Goal: Find specific page/section: Find specific page/section

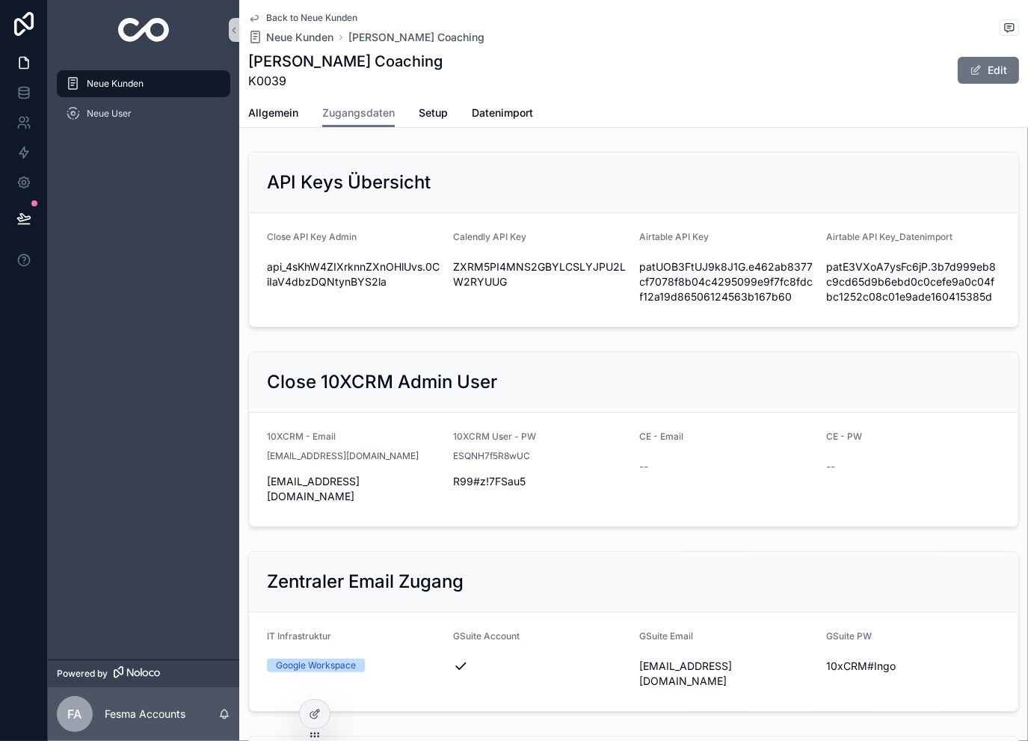
scroll to position [1744, 0]
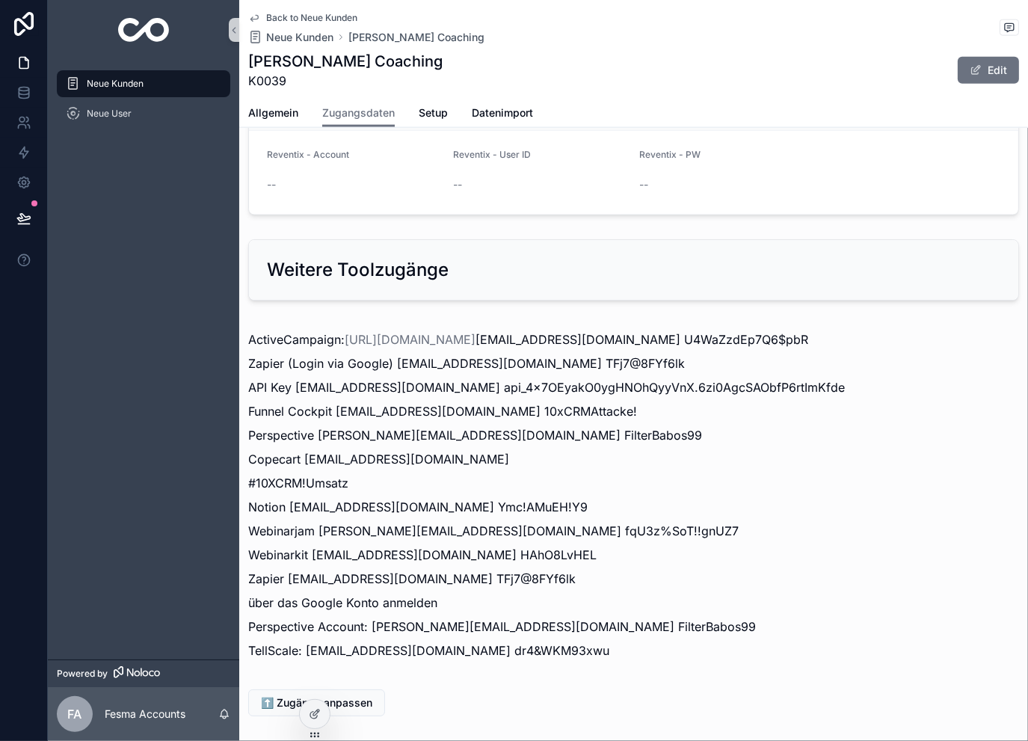
click at [322, 17] on span "Back to Neue Kunden" at bounding box center [311, 18] width 91 height 12
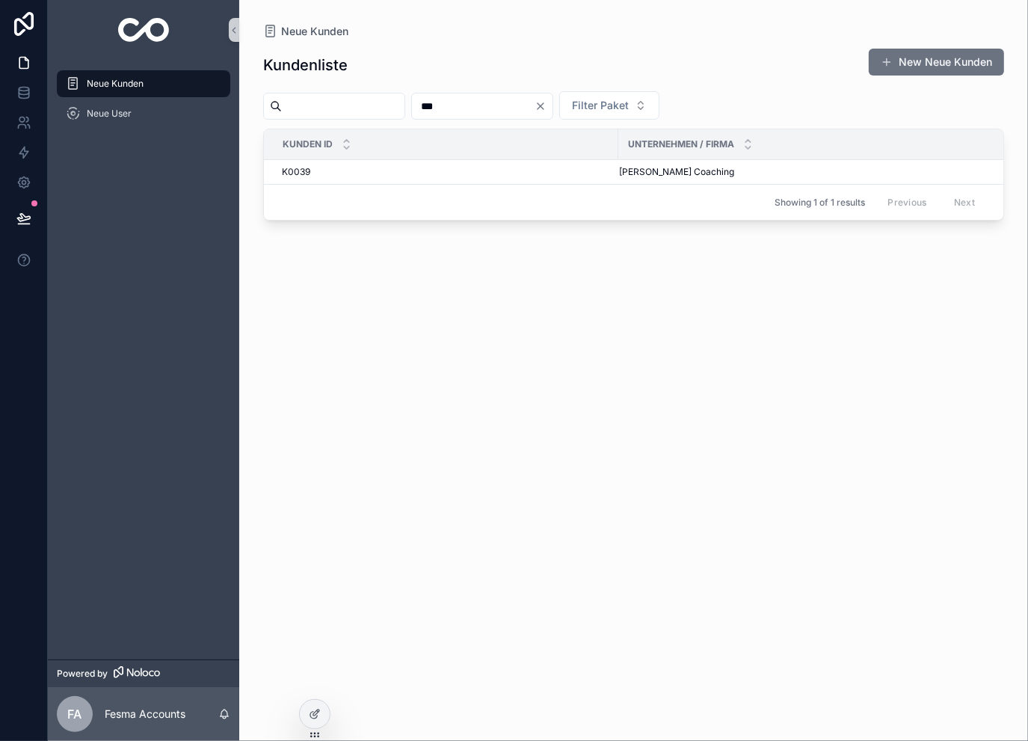
click at [509, 111] on input "***" at bounding box center [473, 106] width 123 height 21
type input "***"
click at [677, 168] on span "[PERSON_NAME] Holding GmbH" at bounding box center [687, 172] width 136 height 12
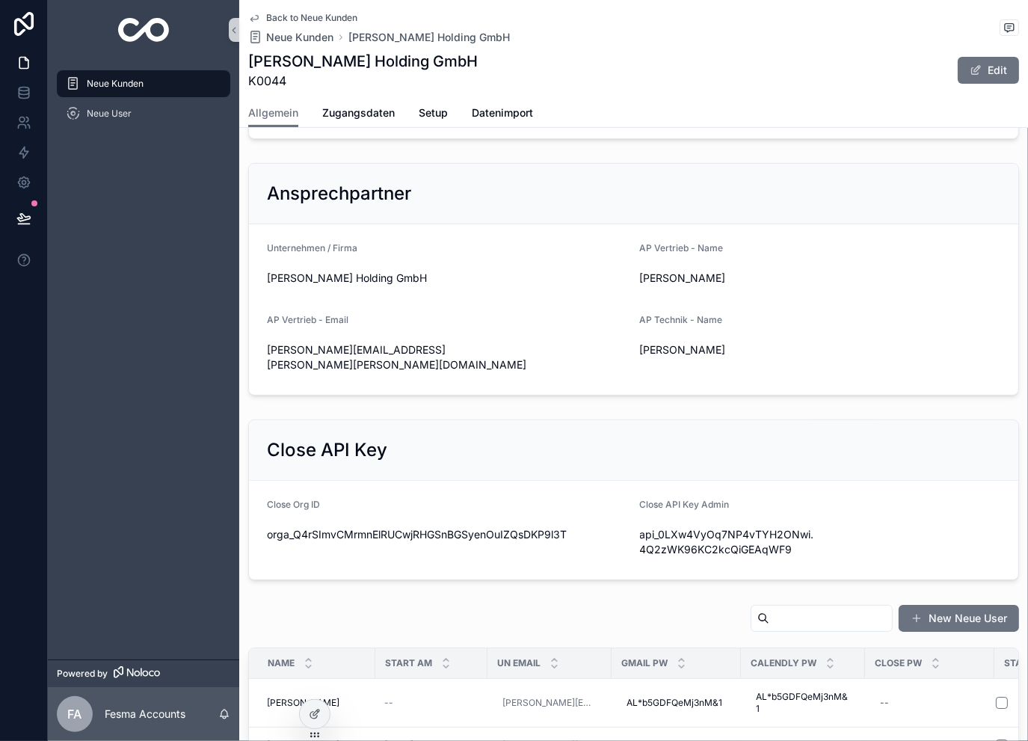
scroll to position [348, 0]
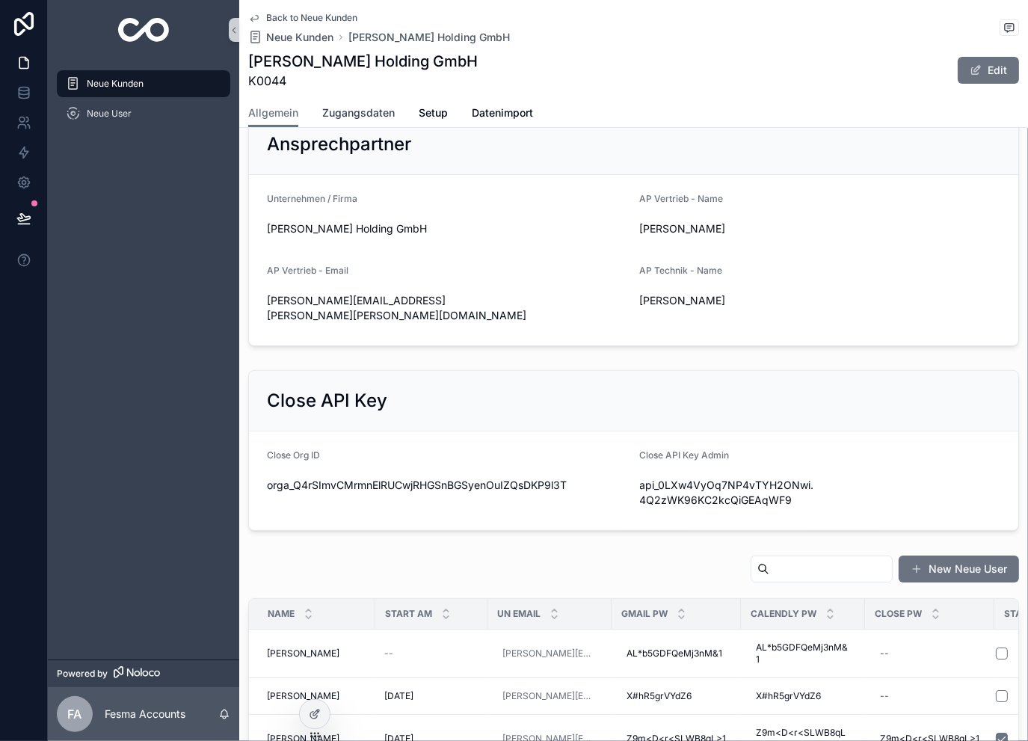
click at [391, 106] on span "Zugangsdaten" at bounding box center [358, 112] width 73 height 15
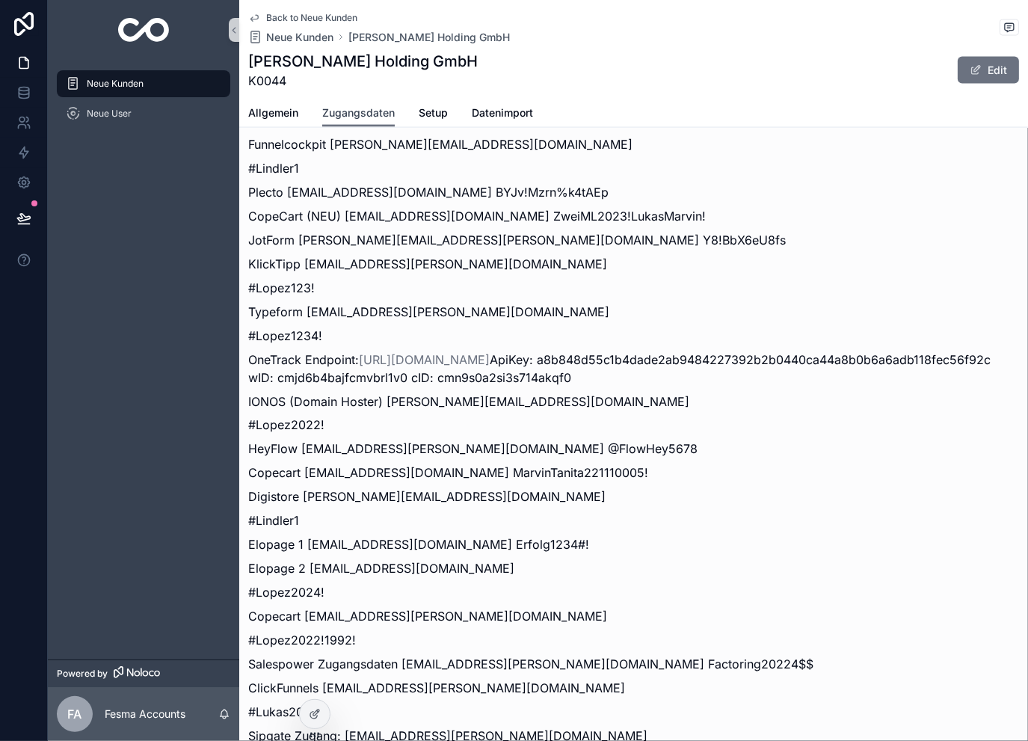
scroll to position [2192, 0]
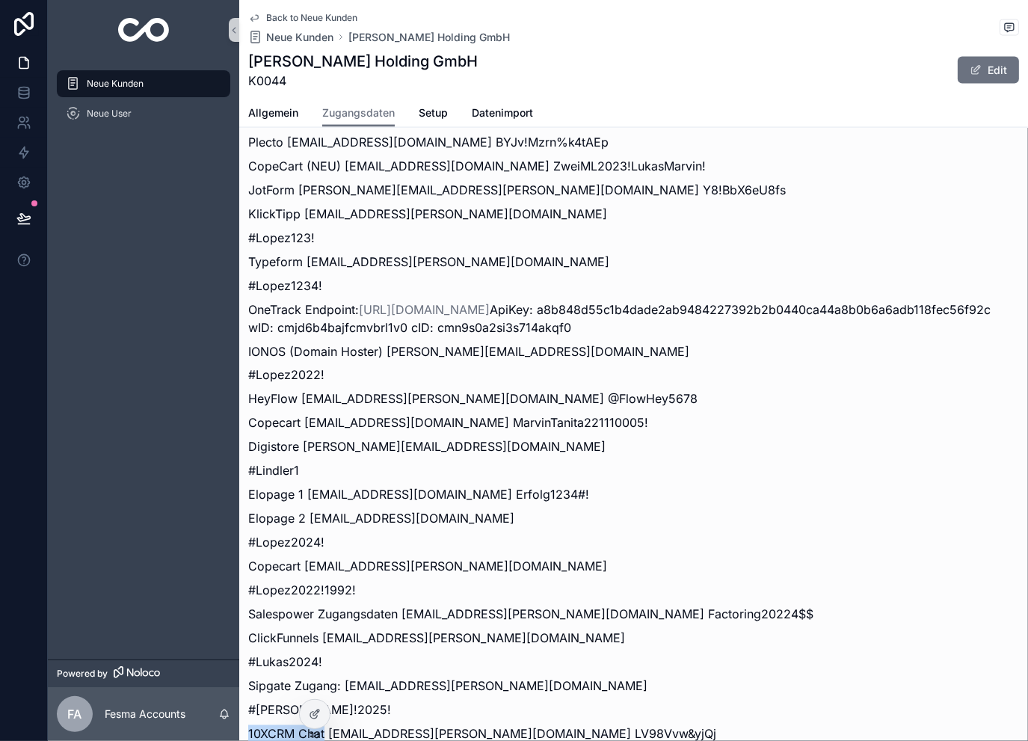
drag, startPoint x: 326, startPoint y: 599, endPoint x: 240, endPoint y: 601, distance: 86.0
click at [240, 601] on div "Auth - Verifizierungen: [PERSON_NAME] Tel: [PHONE_NUMBER] WIX-Zugangsdaten: [PE…" at bounding box center [633, 354] width 789 height 849
drag, startPoint x: 356, startPoint y: 593, endPoint x: 344, endPoint y: 589, distance: 12.8
click at [356, 725] on p "10XCRM Chat [EMAIL_ADDRESS][PERSON_NAME][DOMAIN_NAME] LV98Vvw&yjQj" at bounding box center [633, 734] width 771 height 18
drag, startPoint x: 327, startPoint y: 599, endPoint x: 464, endPoint y: 595, distance: 136.8
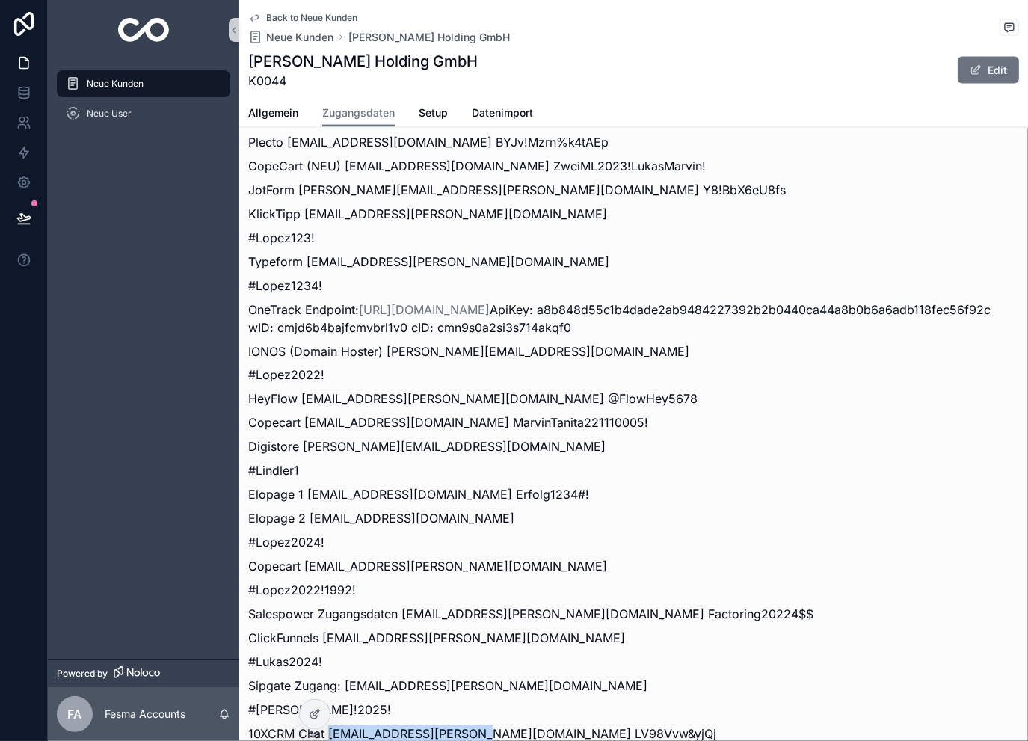
click at [464, 725] on p "10XCRM Chat [EMAIL_ADDRESS][PERSON_NAME][DOMAIN_NAME] LV98Vvw&yjQj" at bounding box center [633, 734] width 771 height 18
copy p "[PERSON_NAME][EMAIL_ADDRESS][PERSON_NAME][DOMAIN_NAME]"
click at [491, 725] on p "10XCRM Chat [EMAIL_ADDRESS][PERSON_NAME][DOMAIN_NAME] LV98Vvw&yjQj" at bounding box center [633, 734] width 771 height 18
click at [642, 725] on p "10XCRM Chat [EMAIL_ADDRESS][PERSON_NAME][DOMAIN_NAME] LV98Vvw&yjQj" at bounding box center [633, 734] width 771 height 18
drag, startPoint x: 623, startPoint y: 601, endPoint x: 469, endPoint y: 600, distance: 154.0
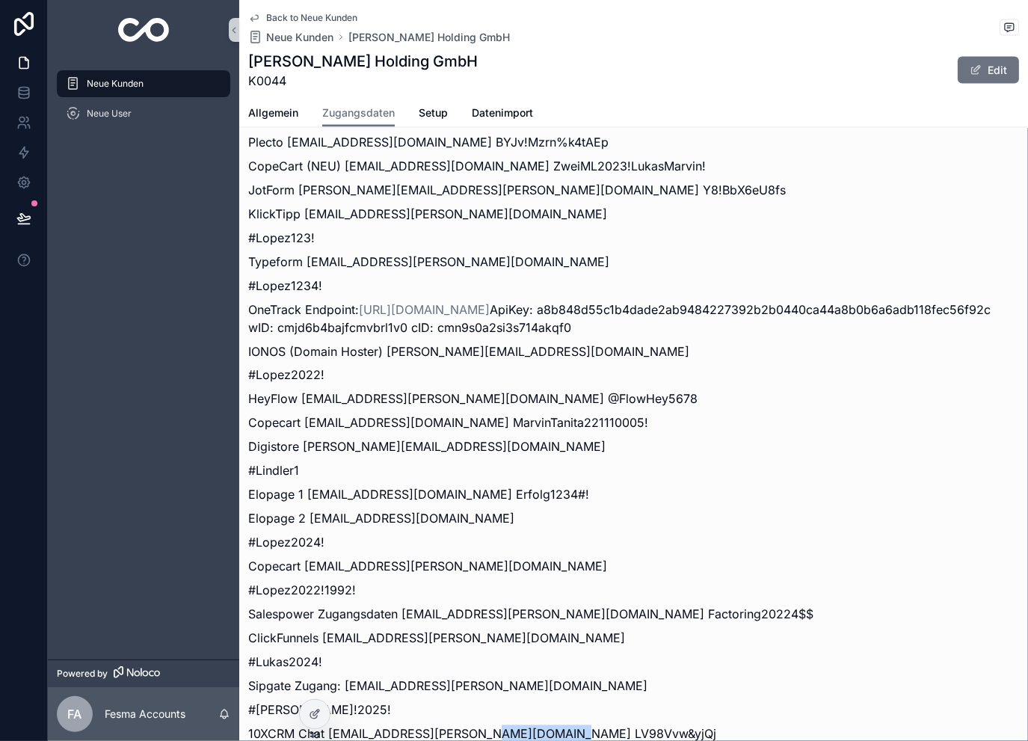
click at [469, 725] on p "10XCRM Chat [EMAIL_ADDRESS][PERSON_NAME][DOMAIN_NAME] LV98Vvw&yjQj" at bounding box center [633, 734] width 771 height 18
copy p "LV98Vvw&yjQj"
